Goal: Task Accomplishment & Management: Complete application form

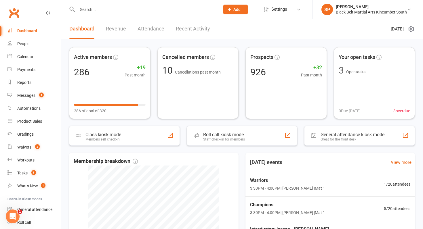
click at [221, 26] on header "Dashboard Revenue Attendance Recent Activity [DATE]" at bounding box center [242, 29] width 362 height 20
click at [35, 96] on div "Messages" at bounding box center [26, 95] width 18 height 5
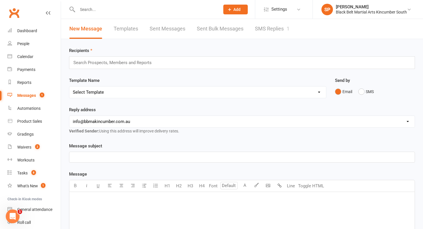
click at [268, 32] on link "SMS Replies 1" at bounding box center [272, 29] width 35 height 20
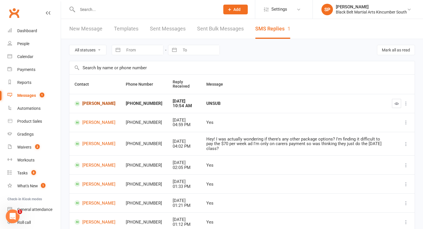
click at [88, 103] on link "[PERSON_NAME]" at bounding box center [95, 103] width 41 height 5
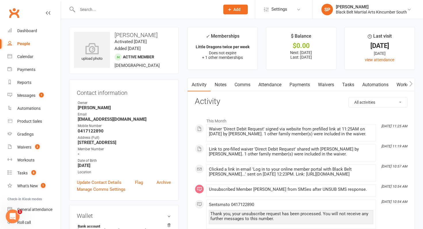
click at [119, 12] on input "text" at bounding box center [146, 9] width 140 height 8
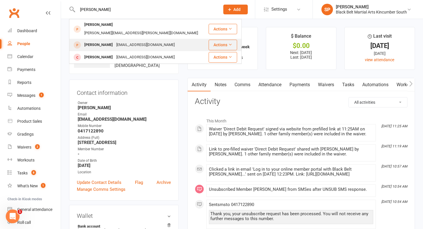
type input "[PERSON_NAME]"
click at [121, 39] on div "[PERSON_NAME] [EMAIL_ADDRESS][DOMAIN_NAME]" at bounding box center [139, 45] width 138 height 12
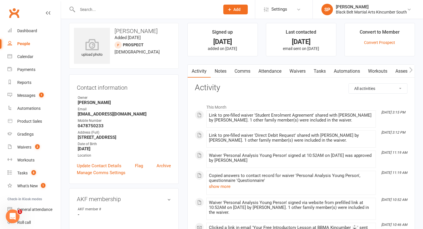
scroll to position [1, 0]
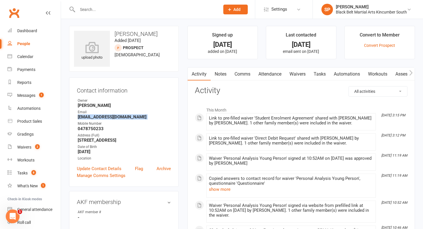
drag, startPoint x: 76, startPoint y: 119, endPoint x: 169, endPoint y: 120, distance: 93.0
click at [169, 120] on div "Contact information Owner [PERSON_NAME] Email [EMAIL_ADDRESS][DOMAIN_NAME] Mobi…" at bounding box center [124, 132] width 110 height 110
copy render-form-field "[EMAIL_ADDRESS][DOMAIN_NAME]"
drag, startPoint x: 77, startPoint y: 129, endPoint x: 108, endPoint y: 130, distance: 31.4
click at [108, 130] on li "Mobile Number [PHONE_NUMBER]" at bounding box center [124, 126] width 94 height 10
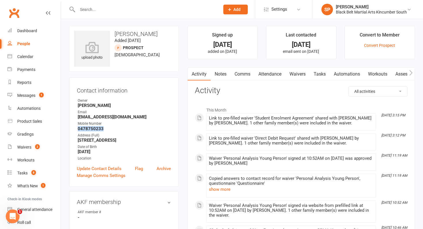
copy strong "0478750233"
click at [240, 10] on button "Add" at bounding box center [235, 10] width 24 height 10
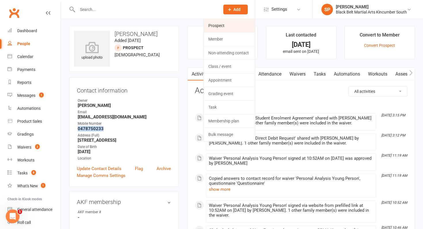
click at [231, 28] on link "Prospect" at bounding box center [229, 25] width 51 height 13
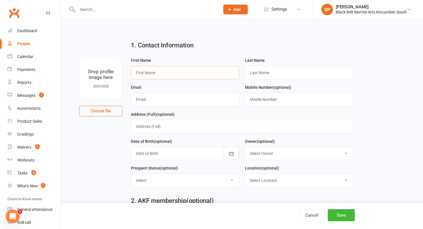
click at [195, 75] on input "text" at bounding box center [185, 72] width 108 height 13
type input "[PERSON_NAME]"
type input "J"
type input "[PERSON_NAME][EMAIL_ADDRESS][DOMAIN_NAME]"
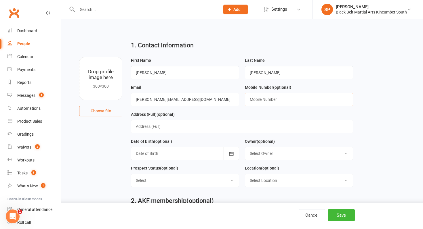
click at [271, 98] on input "text" at bounding box center [299, 99] width 108 height 13
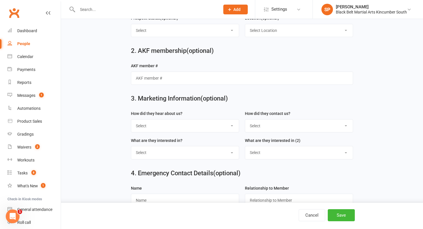
scroll to position [221, 0]
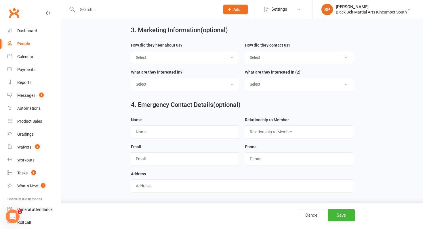
click at [175, 56] on select "Select S4 - Search Engine R2 - Friend Referral A5 - Radio A2 - Print Media A7 -…" at bounding box center [185, 57] width 108 height 13
select select "S5 - Instagram"
click at [131, 51] on select "Select S4 - Search Engine R2 - Friend Referral A5 - Radio A2 - Print Media A7 -…" at bounding box center [185, 57] width 108 height 13
click at [271, 58] on select "Select Phone Internet Walk in School initiated" at bounding box center [299, 57] width 108 height 13
select select "Internet"
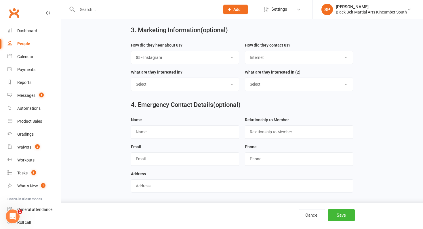
click at [245, 51] on select "Select Phone Internet Walk in School initiated" at bounding box center [299, 57] width 108 height 13
click at [339, 214] on button "Save" at bounding box center [341, 216] width 27 height 12
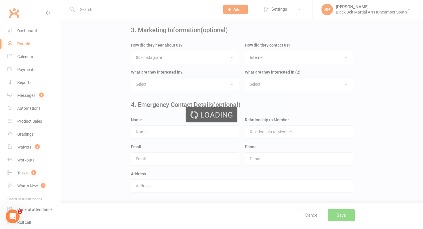
scroll to position [0, 0]
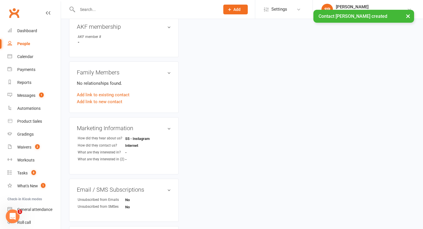
scroll to position [185, 0]
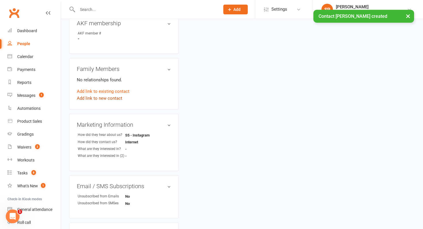
click at [111, 95] on link "Add link to new contact" at bounding box center [99, 98] width 45 height 7
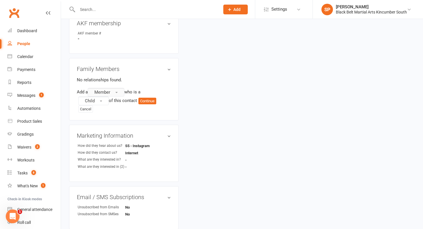
click at [115, 88] on button "Member" at bounding box center [106, 92] width 37 height 9
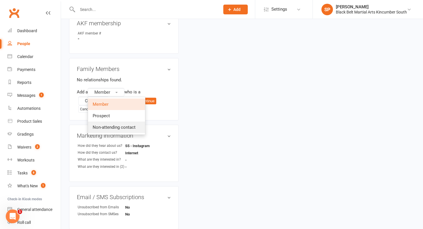
click at [114, 125] on span "Non-attending contact" at bounding box center [114, 127] width 43 height 5
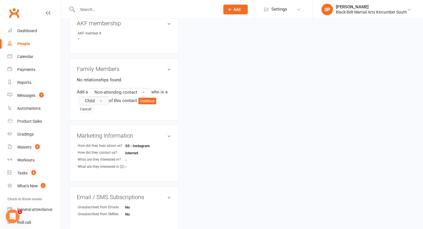
click at [103, 97] on button "Child" at bounding box center [93, 101] width 31 height 9
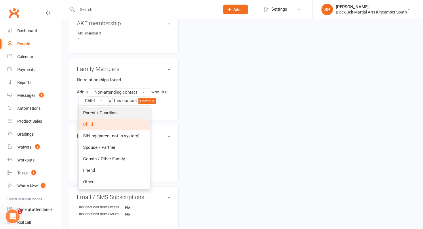
click at [103, 111] on span "Parent / Guardian" at bounding box center [99, 113] width 33 height 5
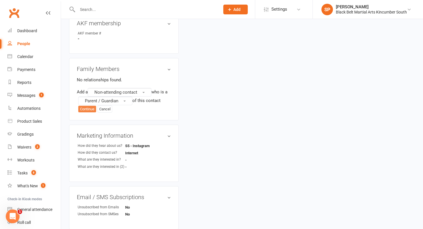
click at [82, 106] on button "Continue" at bounding box center [87, 109] width 18 height 7
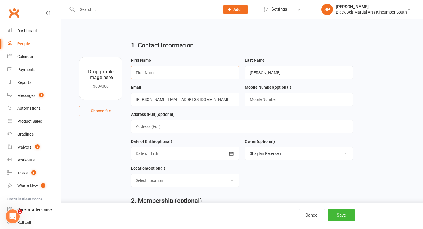
click at [175, 72] on input "text" at bounding box center [185, 72] width 108 height 13
type input "[PERSON_NAME]"
click at [344, 219] on button "Save" at bounding box center [341, 216] width 27 height 12
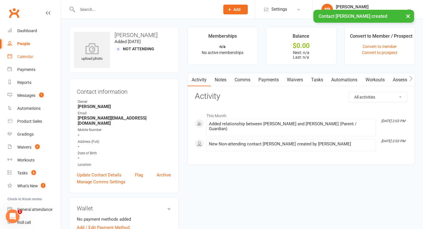
click at [33, 56] on div "Calendar" at bounding box center [25, 56] width 16 height 5
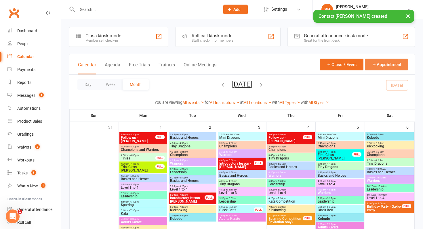
click at [379, 63] on button "Appointment" at bounding box center [386, 65] width 43 height 12
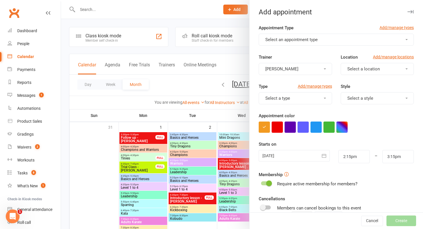
click at [300, 35] on button "Select an appointment type" at bounding box center [336, 40] width 155 height 12
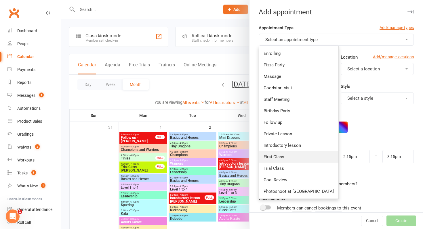
click at [285, 157] on link "First Class" at bounding box center [298, 157] width 79 height 12
type input "2:45pm"
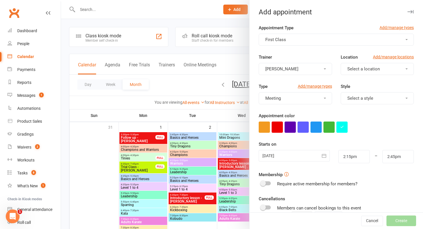
click at [285, 157] on div at bounding box center [294, 156] width 71 height 12
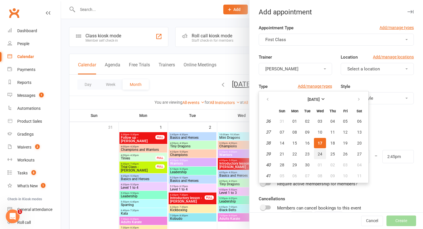
click at [323, 154] on button "24" at bounding box center [320, 154] width 12 height 10
type input "[DATE]"
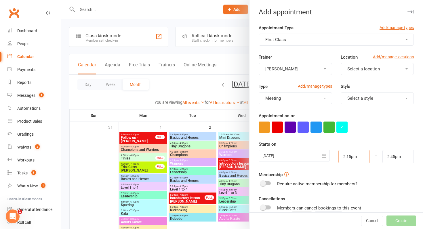
click at [348, 159] on input "2:15pm" at bounding box center [354, 156] width 31 height 13
type input "10:00am"
click at [352, 175] on li "10:00am" at bounding box center [353, 172] width 28 height 9
drag, startPoint x: 404, startPoint y: 157, endPoint x: 367, endPoint y: 153, distance: 36.5
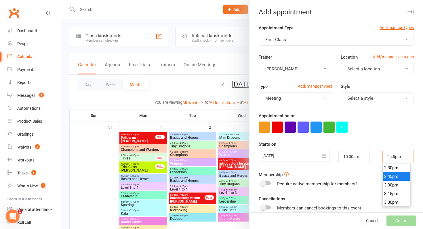
click at [367, 153] on div "[DATE] [DATE] Sun Mon Tue Wed Thu Fri Sat 36 31 01 02 03 04 05 06 37 07 08 09 1…" at bounding box center [336, 156] width 164 height 13
type input "10:30am"
click at [378, 128] on div at bounding box center [336, 127] width 155 height 11
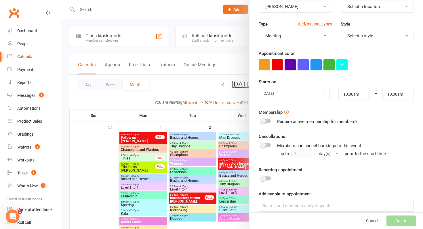
scroll to position [70, 0]
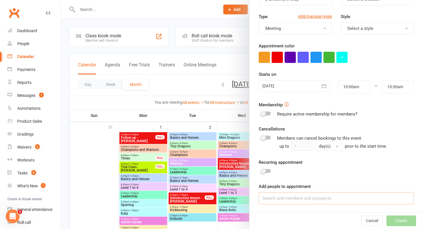
click at [309, 205] on input at bounding box center [336, 199] width 155 height 12
click at [287, 201] on input at bounding box center [336, 199] width 155 height 12
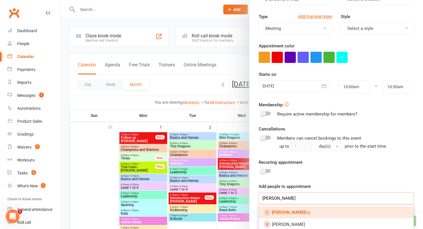
type input "[PERSON_NAME]"
click at [286, 211] on strong "[PERSON_NAME]" at bounding box center [288, 212] width 33 height 5
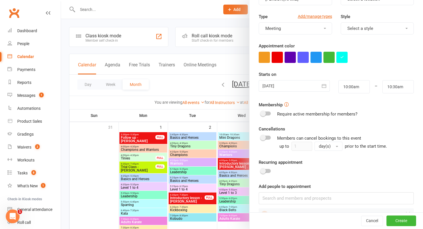
click at [285, 87] on div at bounding box center [294, 86] width 71 height 12
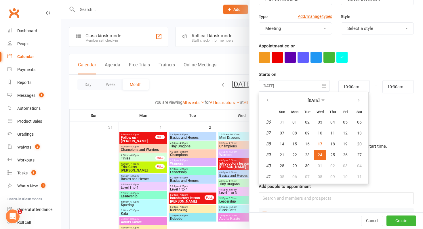
click at [397, 117] on div "Require active membership for members?" at bounding box center [336, 114] width 155 height 7
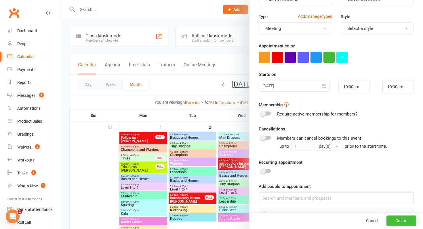
click at [400, 221] on button "Create" at bounding box center [402, 221] width 30 height 10
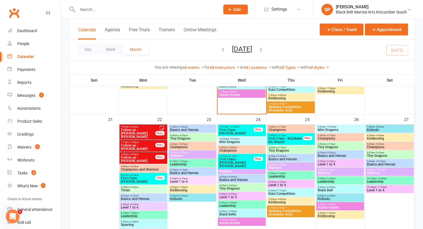
scroll to position [397, 0]
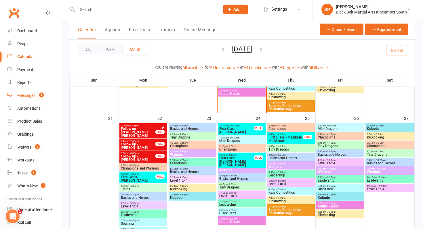
click at [46, 95] on link "Messages 1" at bounding box center [33, 95] width 53 height 13
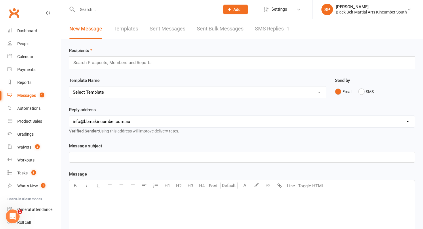
click at [271, 25] on link "SMS Replies 1" at bounding box center [272, 29] width 35 height 20
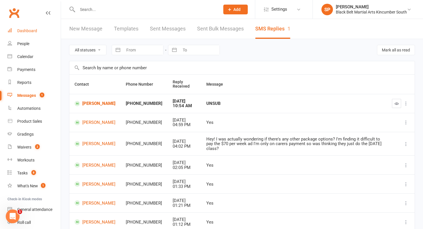
click at [26, 34] on link "Dashboard" at bounding box center [33, 30] width 53 height 13
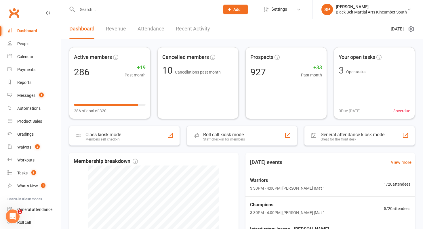
click at [94, 9] on input "text" at bounding box center [146, 9] width 140 height 8
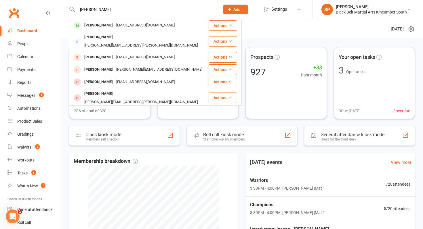
type input "[PERSON_NAME]"
click at [90, 26] on div "[PERSON_NAME]" at bounding box center [99, 25] width 32 height 8
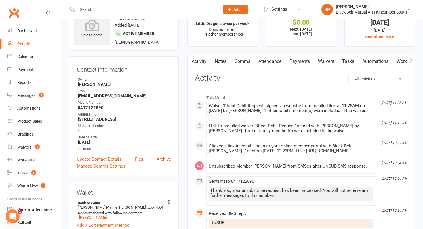
scroll to position [25, 0]
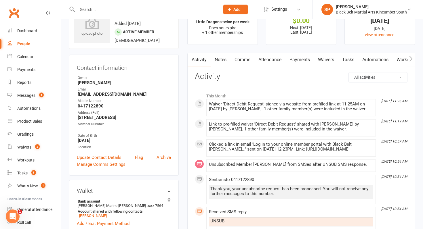
click at [306, 55] on link "Payments" at bounding box center [300, 59] width 28 height 13
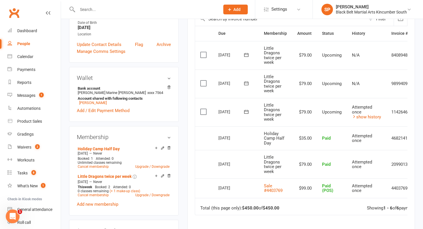
scroll to position [140, 0]
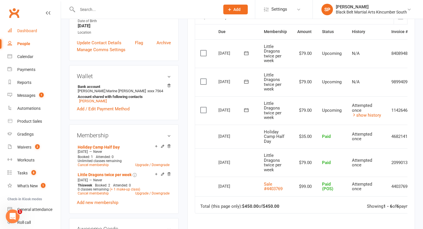
click at [32, 35] on link "Dashboard" at bounding box center [33, 30] width 53 height 13
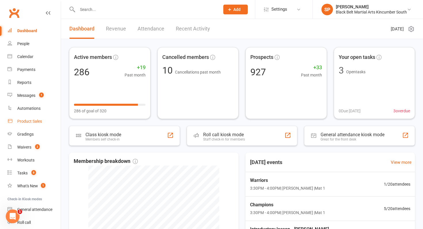
click at [26, 119] on div "Product Sales" at bounding box center [29, 121] width 25 height 5
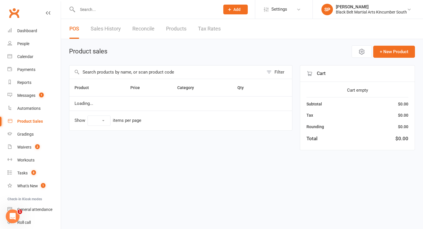
select select "10"
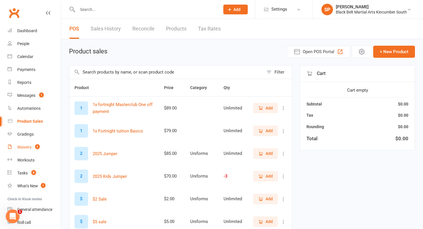
click at [27, 150] on link "Waivers 2" at bounding box center [33, 147] width 53 height 13
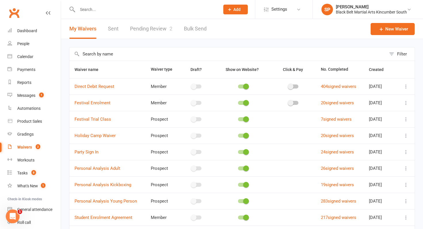
click at [147, 29] on link "Pending Review 2" at bounding box center [151, 29] width 42 height 20
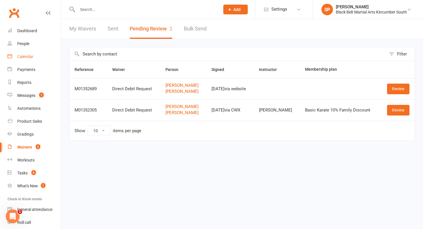
click at [36, 62] on link "Calendar" at bounding box center [33, 56] width 53 height 13
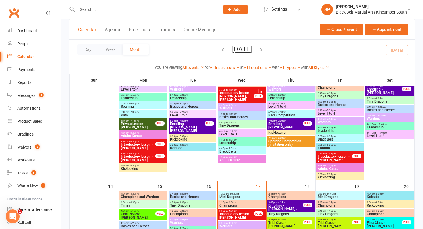
scroll to position [204, 0]
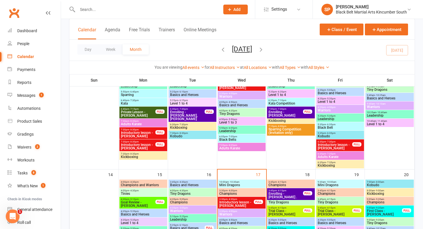
click at [241, 203] on span "Introductory lesson - [PERSON_NAME]" at bounding box center [236, 204] width 35 height 7
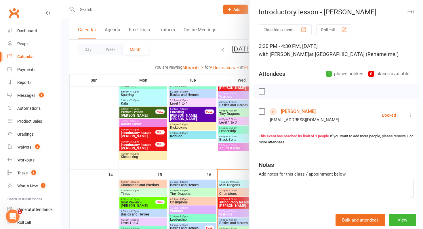
click at [208, 200] on div at bounding box center [242, 114] width 362 height 229
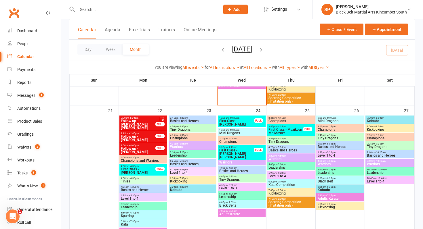
scroll to position [403, 0]
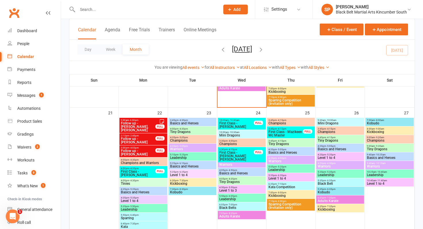
click at [231, 125] on span "First Class - [PERSON_NAME]" at bounding box center [236, 125] width 35 height 7
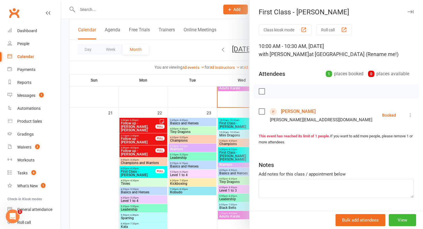
click at [290, 112] on link "[PERSON_NAME]" at bounding box center [298, 111] width 35 height 9
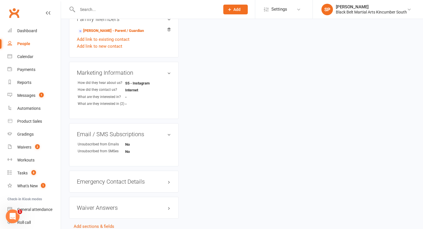
scroll to position [236, 0]
click at [129, 27] on link "[PERSON_NAME] - Parent / Guardian" at bounding box center [111, 30] width 66 height 6
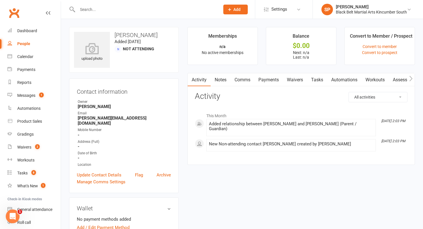
click at [294, 80] on link "Waivers" at bounding box center [295, 79] width 24 height 13
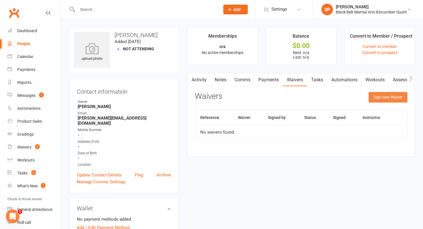
click at [373, 100] on button "Sign new Waiver" at bounding box center [388, 97] width 39 height 10
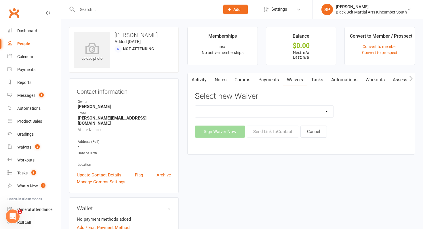
click at [243, 108] on select "Direct Debit Request Festival Enrolment Festival Trial Class Holiday Camp Waive…" at bounding box center [264, 112] width 138 height 12
select select "10335"
click at [195, 106] on select "Direct Debit Request Festival Enrolment Festival Trial Class Holiday Camp Waive…" at bounding box center [264, 112] width 138 height 12
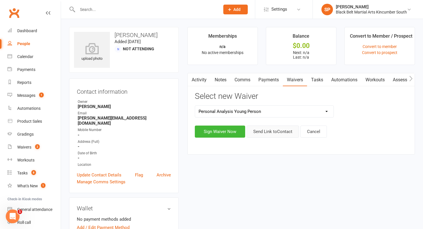
click at [265, 136] on button "Send Link to Contact" at bounding box center [273, 132] width 52 height 12
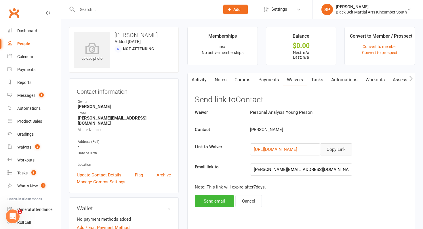
click at [329, 147] on button "Copy Link" at bounding box center [336, 150] width 32 height 12
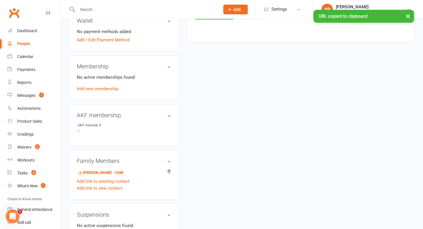
scroll to position [204, 0]
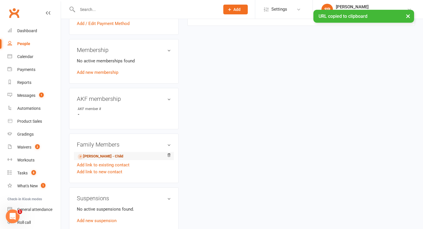
click at [104, 154] on link "[PERSON_NAME] - Child" at bounding box center [100, 157] width 45 height 6
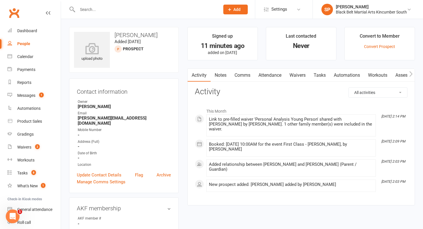
click at [243, 76] on link "Comms" at bounding box center [243, 75] width 24 height 13
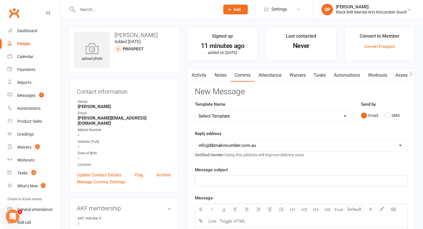
click at [239, 117] on select "Select Template [SMS] Birthday Invite Text [Email] Birthday Party [Email] Happy…" at bounding box center [273, 117] width 157 height 12
select select "5"
click at [195, 111] on select "Select Template [SMS] Birthday Invite Text [Email] Birthday Party [Email] Happy…" at bounding box center [273, 117] width 157 height 12
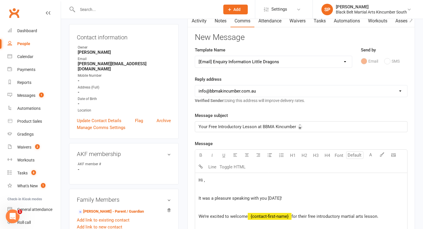
scroll to position [102, 0]
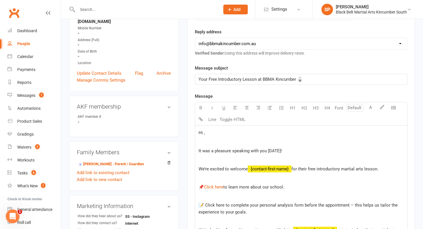
click at [203, 134] on span "Hi ," at bounding box center [202, 132] width 6 height 5
drag, startPoint x: 223, startPoint y: 204, endPoint x: 204, endPoint y: 204, distance: 19.3
click at [204, 204] on span "📝 Click here to complete your personal analysis form before the appointment – t…" at bounding box center [299, 209] width 200 height 12
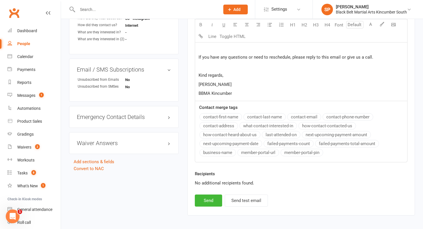
scroll to position [323, 0]
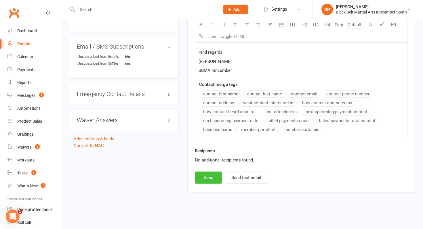
click at [216, 179] on button "Send" at bounding box center [208, 178] width 27 height 12
select select
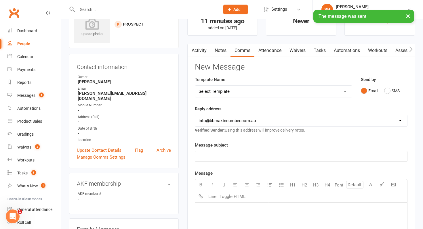
scroll to position [0, 0]
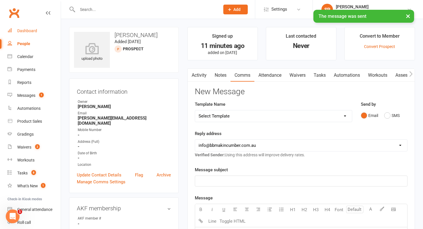
click at [33, 26] on link "Dashboard" at bounding box center [33, 30] width 53 height 13
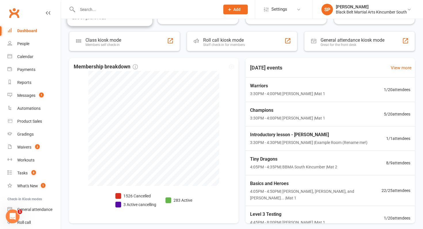
scroll to position [119, 0]
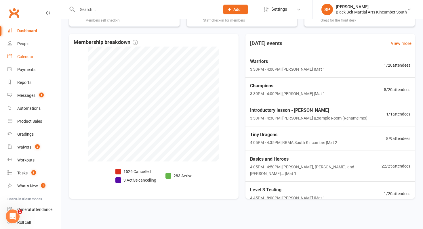
click at [31, 62] on link "Calendar" at bounding box center [33, 56] width 53 height 13
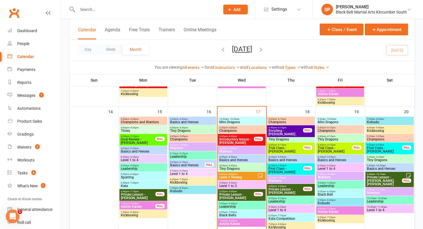
scroll to position [268, 0]
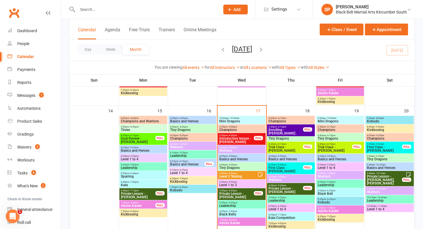
click at [239, 136] on span "3:30pm - 4:30pm" at bounding box center [236, 135] width 35 height 3
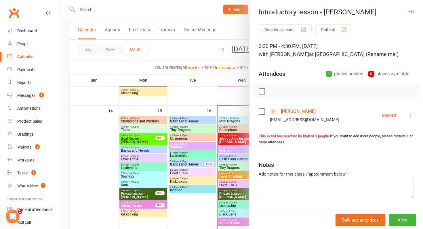
click at [294, 110] on link "[PERSON_NAME]" at bounding box center [298, 111] width 35 height 9
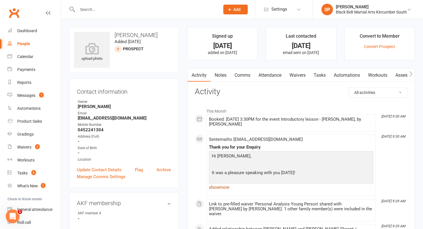
click at [225, 185] on link "show more" at bounding box center [291, 188] width 164 height 8
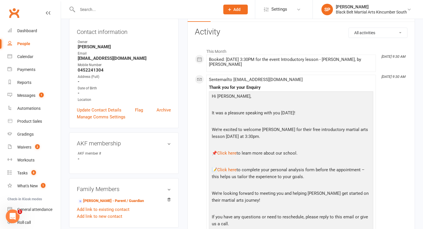
scroll to position [190, 0]
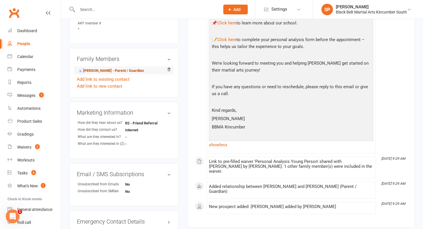
click at [113, 71] on link "[PERSON_NAME] - Parent / Guardian" at bounding box center [111, 71] width 66 height 6
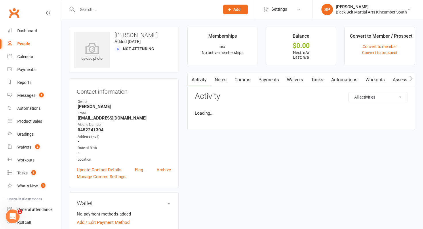
click at [294, 79] on link "Waivers" at bounding box center [295, 79] width 24 height 13
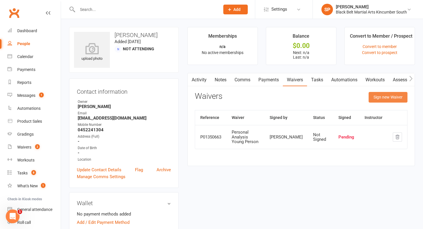
click at [377, 94] on button "Sign new Waiver" at bounding box center [388, 97] width 39 height 10
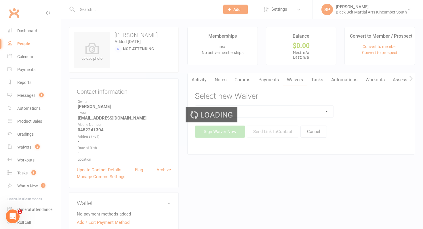
click at [252, 113] on div "Loading" at bounding box center [211, 114] width 423 height 229
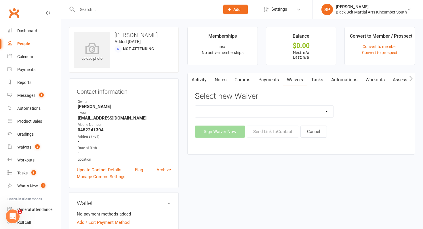
click at [252, 113] on select "Direct Debit Request Festival Enrolment Festival Trial Class Holiday Camp Waive…" at bounding box center [264, 112] width 138 height 12
select select "10335"
click at [195, 106] on select "Direct Debit Request Festival Enrolment Festival Trial Class Holiday Camp Waive…" at bounding box center [264, 112] width 138 height 12
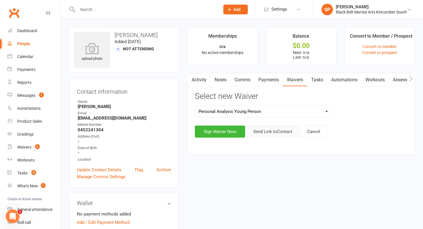
click at [290, 132] on button "Send Link to Contact" at bounding box center [273, 132] width 52 height 12
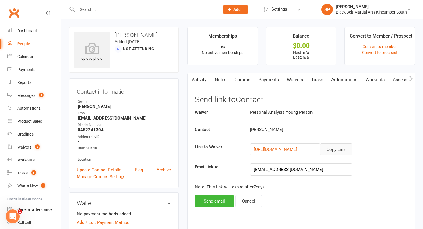
click at [339, 153] on button "Copy Link" at bounding box center [336, 150] width 32 height 12
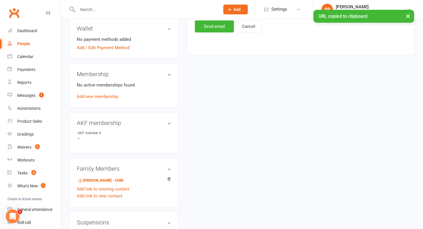
scroll to position [177, 0]
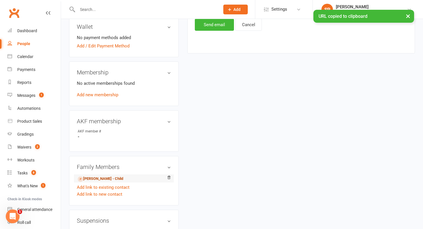
click at [103, 176] on link "[PERSON_NAME] - Child" at bounding box center [100, 179] width 45 height 6
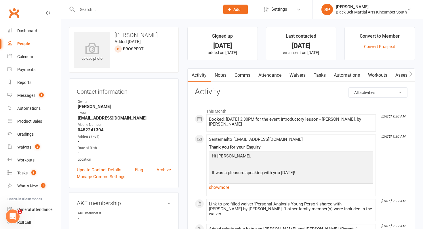
click at [240, 85] on div "Activity Notes Comms Attendance Waivers Tasks Automations Workouts Assessments …" at bounding box center [301, 170] width 228 height 202
click at [242, 77] on link "Comms" at bounding box center [243, 75] width 24 height 13
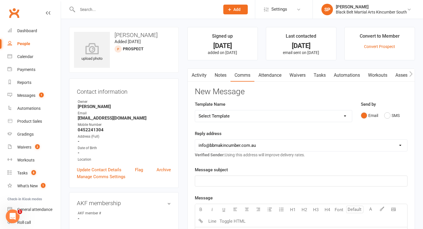
click at [237, 119] on select "Select Template [SMS] Birthday Invite Text [Email] Birthday Party [Email] Happy…" at bounding box center [273, 117] width 157 height 12
click at [195, 111] on select "Select Template [SMS] Birthday Invite Text [Email] Birthday Party [Email] Happy…" at bounding box center [273, 117] width 157 height 12
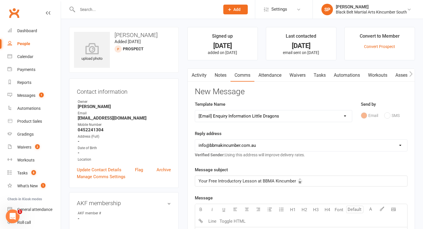
click at [258, 122] on select "Select Template [SMS] Birthday Invite Text [Email] Birthday Party [Email] Happy…" at bounding box center [273, 117] width 157 height 12
click at [195, 111] on select "Select Template [SMS] Birthday Invite Text [Email] Birthday Party [Email] Happy…" at bounding box center [273, 117] width 157 height 12
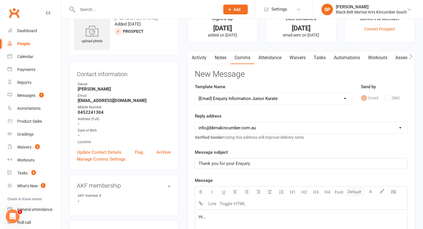
scroll to position [36, 0]
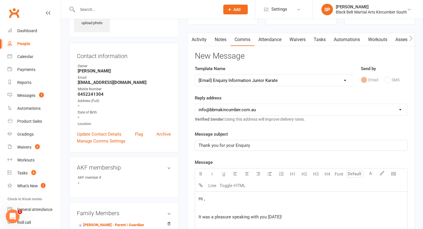
click at [204, 202] on p "Hi ," at bounding box center [301, 199] width 205 height 7
click at [246, 77] on select "Select Template [SMS] Birthday Invite Text [Email] Birthday Party [Email] Happy…" at bounding box center [273, 81] width 157 height 12
select select "8"
click at [195, 75] on select "Select Template [SMS] Birthday Invite Text [Email] Birthday Party [Email] Happy…" at bounding box center [273, 81] width 157 height 12
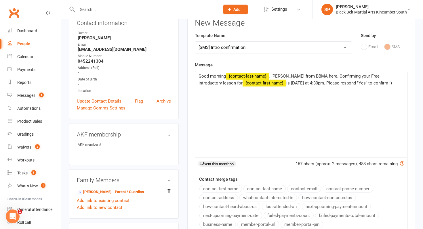
scroll to position [42, 0]
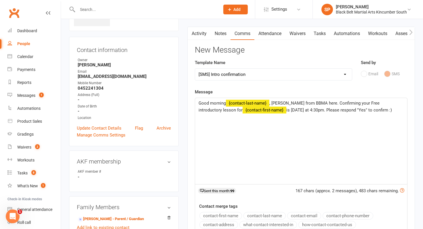
click at [221, 103] on span "Good morning" at bounding box center [212, 103] width 27 height 5
click at [252, 99] on div "Good afternoon ﻿ {contact-last-name} , [PERSON_NAME] from BBMA here. Confirming…" at bounding box center [301, 141] width 212 height 86
drag, startPoint x: 274, startPoint y: 103, endPoint x: 240, endPoint y: 102, distance: 33.7
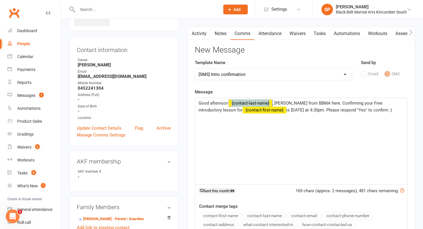
click at [240, 102] on p "Good afternoon ﻿ {contact-last-name} , [PERSON_NAME] from BBMA here. Confirming…" at bounding box center [301, 107] width 205 height 14
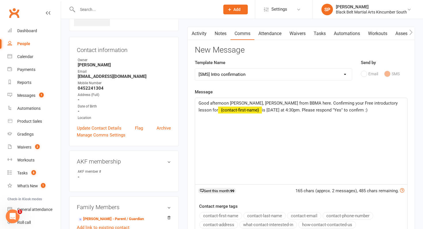
click at [267, 110] on span "is [DATE] at 4:30pm. Please respond "Yes" to confirm :)" at bounding box center [315, 110] width 106 height 5
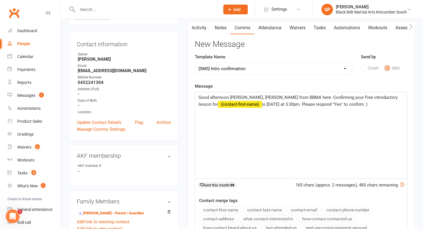
scroll to position [49, 0]
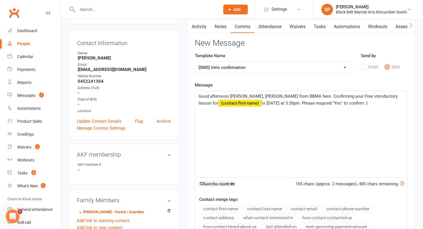
click at [356, 106] on p "Good afternoon [PERSON_NAME], [PERSON_NAME] from BBMA here. Confirming your Fre…" at bounding box center [301, 100] width 205 height 14
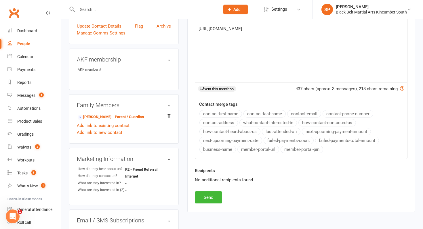
scroll to position [168, 0]
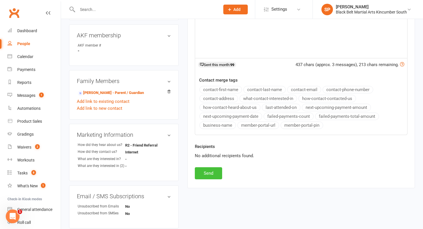
click at [214, 168] on button "Send" at bounding box center [208, 174] width 27 height 12
select select
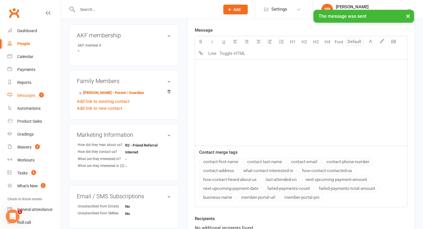
click at [47, 96] on link "Messages 1" at bounding box center [33, 95] width 53 height 13
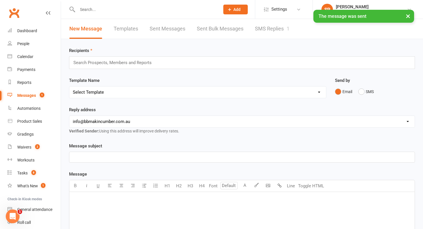
click at [274, 26] on link "SMS Replies 1" at bounding box center [272, 29] width 35 height 20
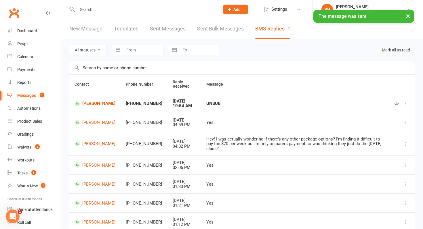
click at [402, 50] on button "Mark all as read" at bounding box center [396, 50] width 38 height 10
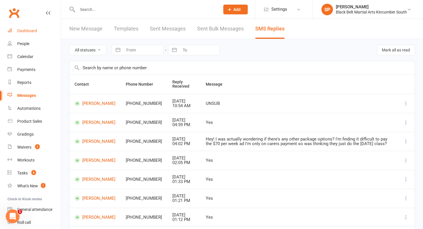
click at [32, 33] on link "Dashboard" at bounding box center [33, 30] width 53 height 13
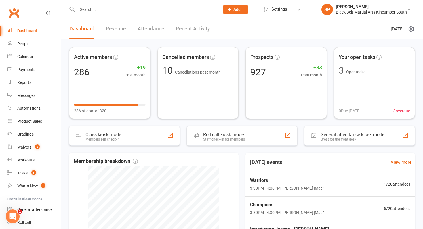
click at [158, 34] on link "Attendance" at bounding box center [151, 29] width 27 height 20
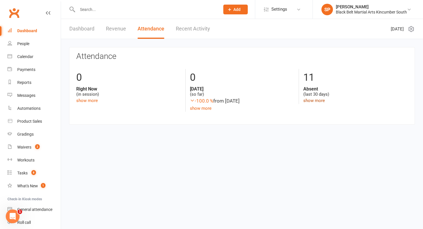
click at [313, 102] on link "show more" at bounding box center [314, 100] width 22 height 5
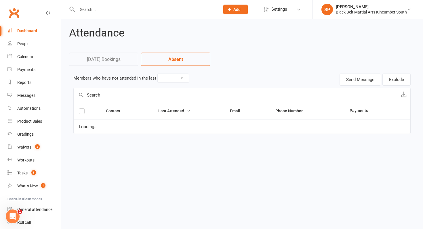
select select "30"
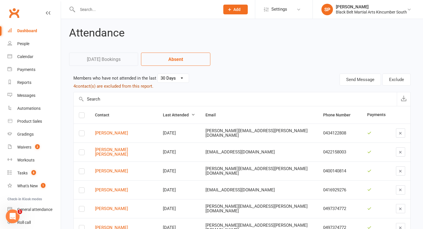
click at [145, 86] on button "4 contact(s) are excluded from this report." at bounding box center [113, 86] width 80 height 7
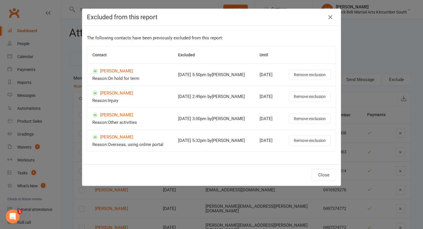
click at [52, 94] on div "Excluded from this report The following contacts have been previously excluded …" at bounding box center [211, 114] width 423 height 229
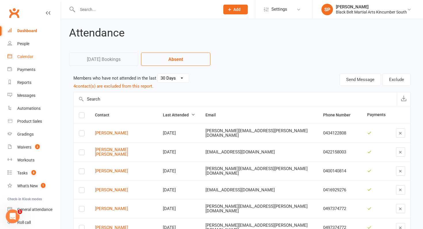
click at [24, 56] on div "Calendar" at bounding box center [25, 56] width 16 height 5
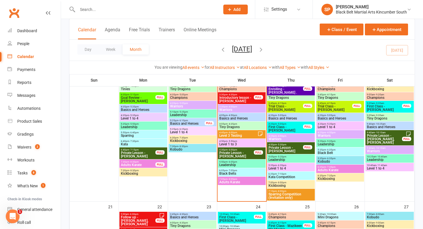
scroll to position [296, 0]
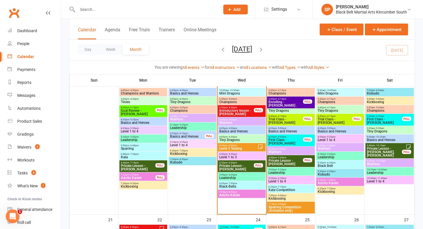
click at [372, 128] on span "9:05am - 9:35am" at bounding box center [390, 128] width 46 height 3
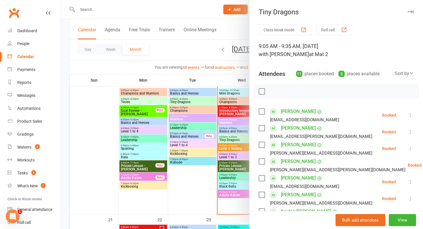
click at [233, 168] on div at bounding box center [242, 114] width 362 height 229
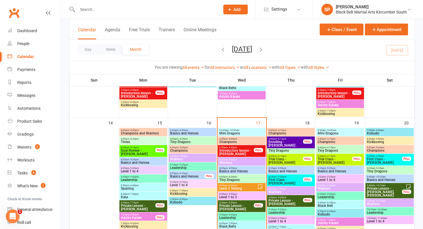
scroll to position [255, 0]
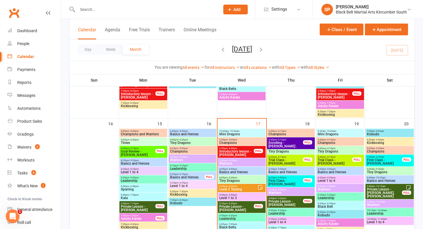
click at [293, 181] on span "First Class - [PERSON_NAME]" at bounding box center [285, 182] width 35 height 7
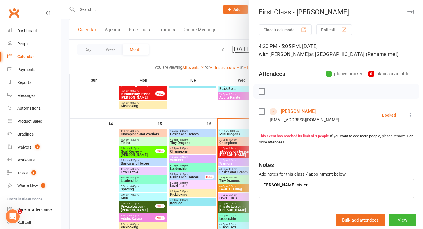
click at [249, 179] on div at bounding box center [242, 114] width 362 height 229
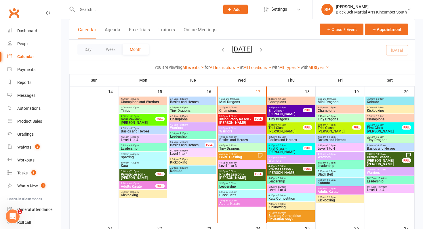
scroll to position [287, 0]
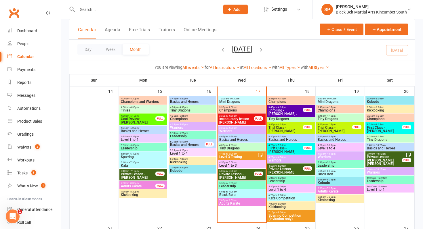
click at [287, 110] on span "Enrolling - [PERSON_NAME] ." at bounding box center [285, 112] width 35 height 7
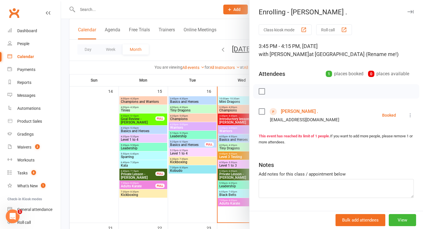
click at [287, 110] on link "[PERSON_NAME] ." at bounding box center [299, 111] width 37 height 9
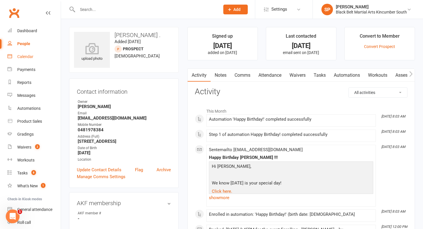
click at [39, 54] on link "Calendar" at bounding box center [33, 56] width 53 height 13
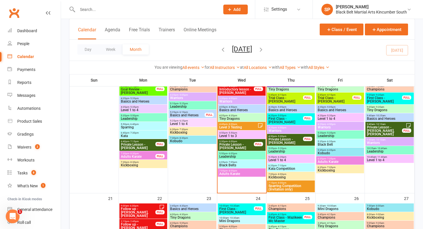
scroll to position [338, 0]
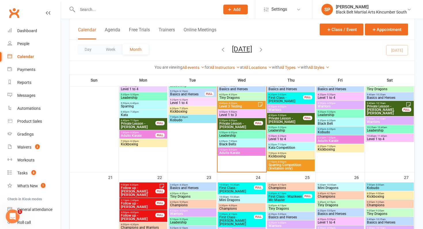
click at [104, 10] on input "text" at bounding box center [146, 9] width 140 height 8
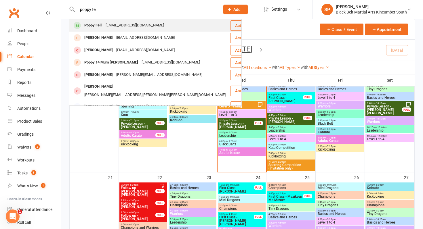
type input "poppy fe"
click at [117, 21] on div "Poppy Feill [EMAIL_ADDRESS][DOMAIN_NAME]" at bounding box center [150, 26] width 160 height 12
